Goal: Information Seeking & Learning: Learn about a topic

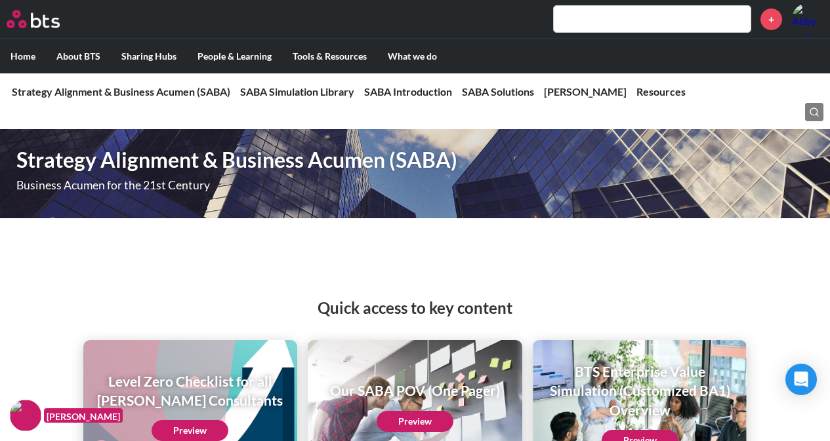
scroll to position [2886, 0]
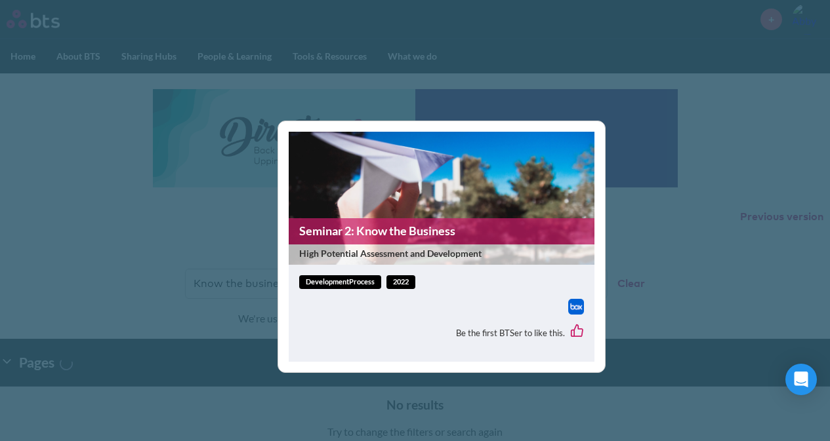
scroll to position [525, 0]
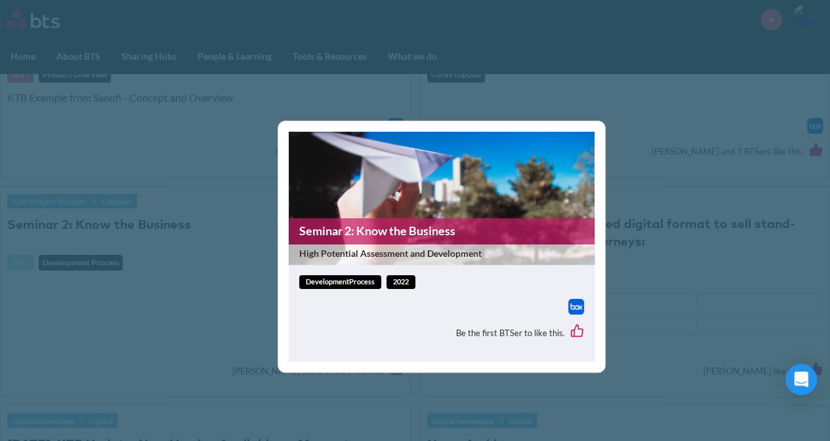
click at [365, 84] on div "Seminar 2: Know the Business High Potential Assessment and Development developm…" at bounding box center [415, 220] width 830 height 441
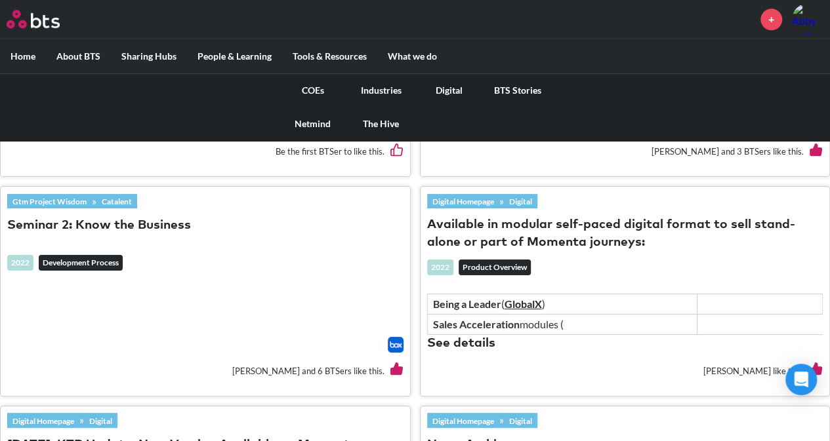
click at [302, 90] on link "COEs" at bounding box center [313, 90] width 68 height 34
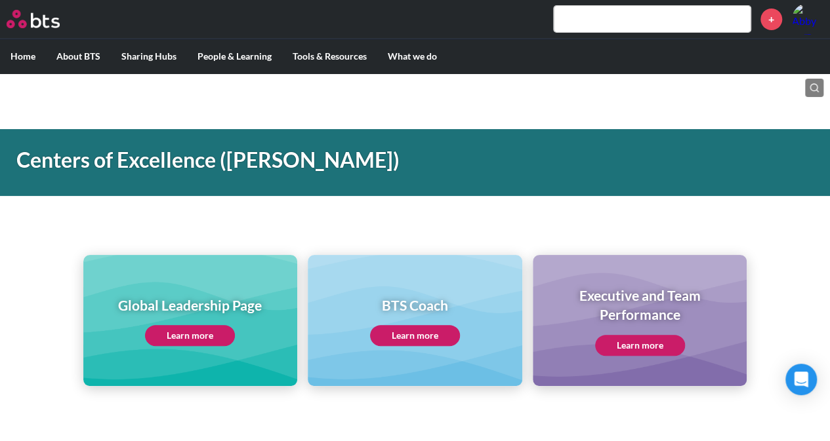
click at [43, 260] on div "Global Leadership Page Learn more BTS Coach Learn more Executive and Team Perfo…" at bounding box center [415, 297] width 830 height 178
